Goal: Task Accomplishment & Management: Manage account settings

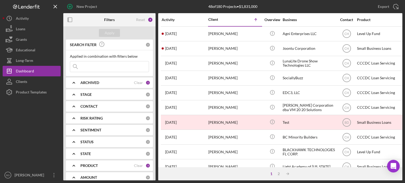
scroll to position [235, 0]
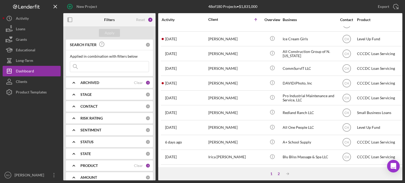
click at [279, 172] on div "2" at bounding box center [278, 174] width 7 height 4
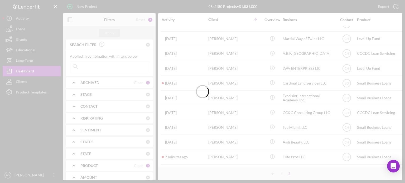
scroll to position [206, 0]
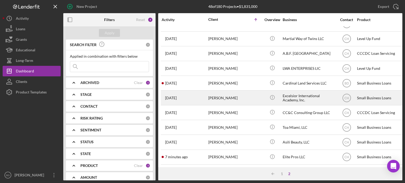
click at [235, 94] on div "[PERSON_NAME]" at bounding box center [234, 98] width 53 height 14
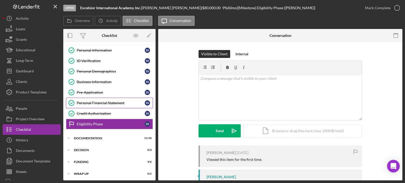
scroll to position [11, 0]
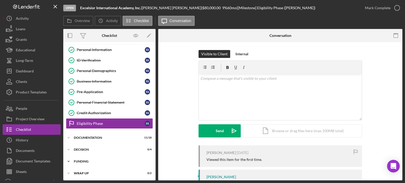
click at [83, 160] on div "Funding" at bounding box center [111, 161] width 75 height 3
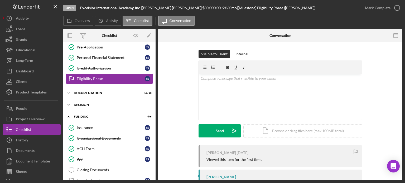
scroll to position [50, 0]
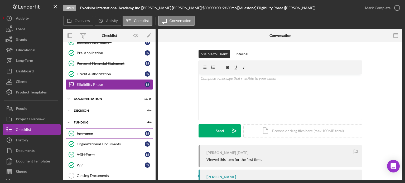
click at [90, 132] on div "Insurance" at bounding box center [111, 134] width 68 height 4
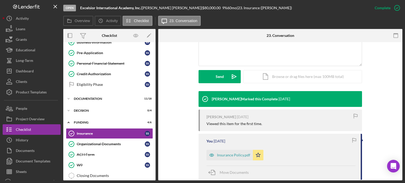
scroll to position [158, 0]
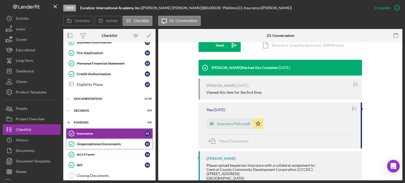
click at [88, 142] on div "Organizational Documents" at bounding box center [111, 144] width 68 height 4
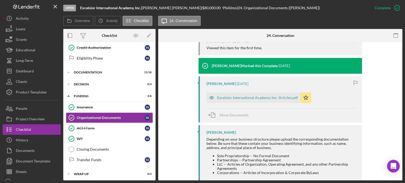
scroll to position [184, 0]
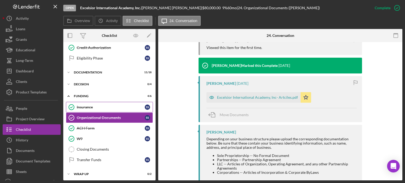
click at [93, 103] on link "Insurance Insurance S S" at bounding box center [109, 107] width 87 height 11
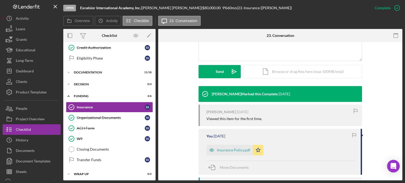
scroll to position [158, 0]
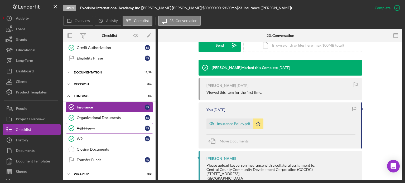
click at [87, 126] on div "ACH Form" at bounding box center [111, 128] width 68 height 4
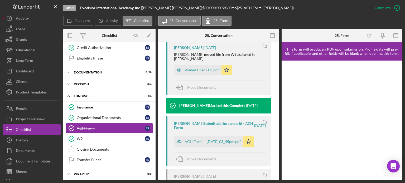
scroll to position [184, 0]
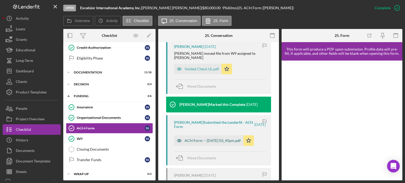
click at [179, 135] on icon "button" at bounding box center [179, 140] width 11 height 11
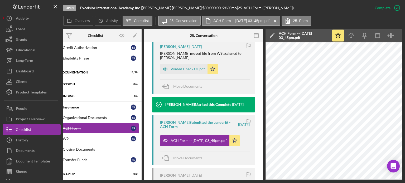
scroll to position [0, 0]
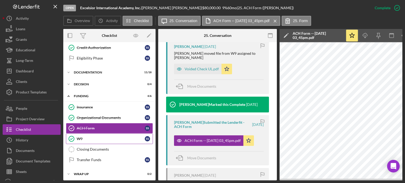
click at [117, 140] on link "W9 W9 S S" at bounding box center [109, 139] width 87 height 11
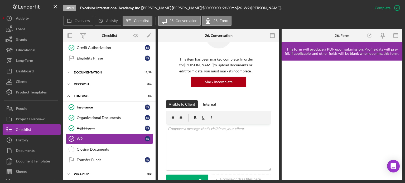
scroll to position [26, 0]
